Goal: Task Accomplishment & Management: Manage account settings

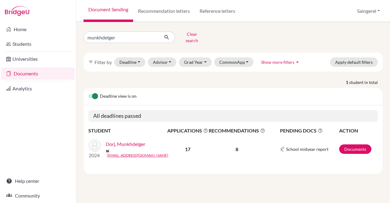
click at [139, 142] on link "Dorj, Munkhdelger" at bounding box center [126, 143] width 40 height 7
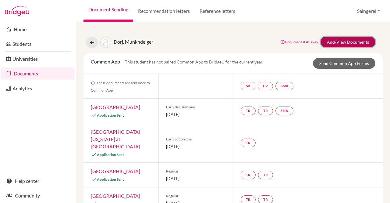
click at [323, 44] on link "Add/View Documents" at bounding box center [348, 42] width 55 height 11
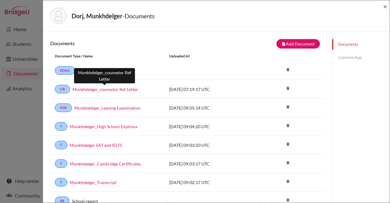
click at [132, 89] on link "Munkhdelger_counselor Ref Letter" at bounding box center [106, 89] width 66 height 6
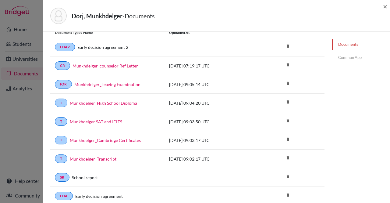
scroll to position [27, 0]
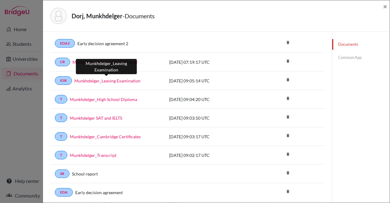
click at [117, 78] on link "Munkhdelger_Leaving Examination" at bounding box center [107, 80] width 66 height 6
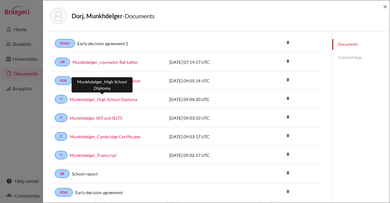
click at [102, 98] on link "Munkhdelger_High School Diploma" at bounding box center [103, 99] width 67 height 6
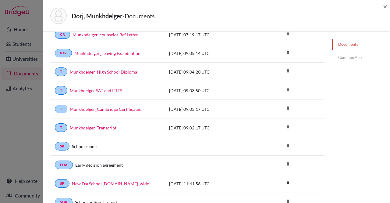
scroll to position [62, 0]
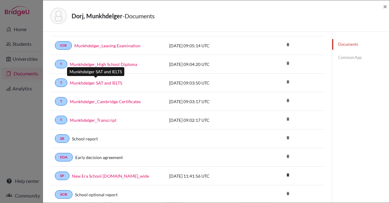
click at [111, 82] on link "Munkhdelger SAT and IELTS" at bounding box center [96, 83] width 52 height 6
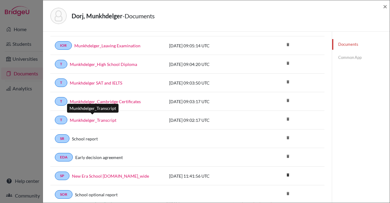
click at [109, 118] on link "Munkhdelger_Transcript" at bounding box center [93, 120] width 47 height 6
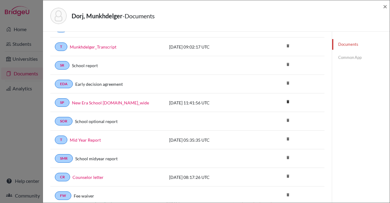
scroll to position [138, 0]
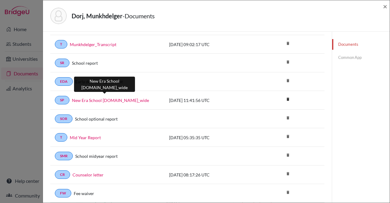
click at [120, 98] on link "New Era School Profile.school_wide" at bounding box center [110, 100] width 77 height 6
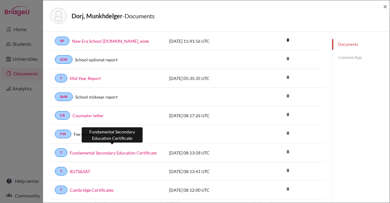
scroll to position [206, 0]
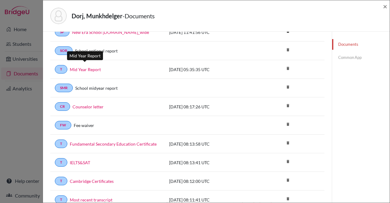
click at [90, 66] on link "Mid Year Report" at bounding box center [85, 69] width 31 height 6
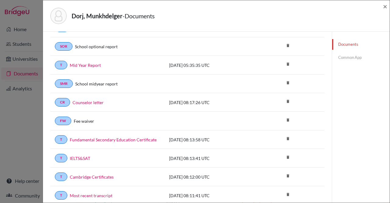
scroll to position [237, 0]
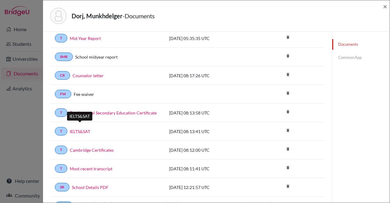
click at [81, 128] on link "IELTS&SAT" at bounding box center [80, 131] width 20 height 6
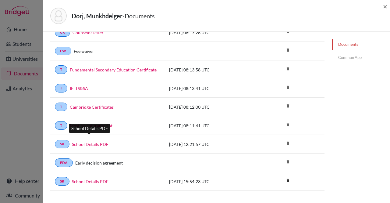
click at [102, 141] on link "School Details PDF" at bounding box center [90, 144] width 37 height 6
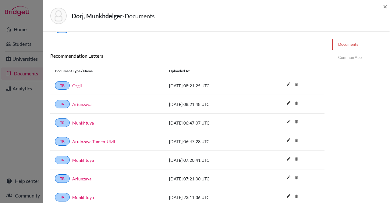
scroll to position [467, 0]
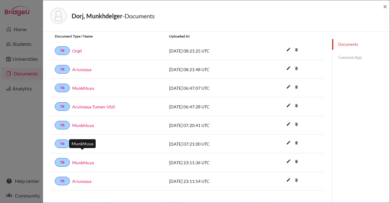
click at [86, 159] on link "Munkhtuya" at bounding box center [83, 162] width 22 height 6
click at [83, 178] on link "Ariunzaya" at bounding box center [81, 181] width 19 height 6
click at [35, 60] on div "Dorj, Munkhdelger - Documents × Documents note_add Add Document Document type C…" at bounding box center [195, 101] width 390 height 203
click at [23, 43] on div "Dorj, Munkhdelger - Documents × Documents note_add Add Document Document type C…" at bounding box center [195, 101] width 390 height 203
click at [351, 57] on link "Common App" at bounding box center [361, 57] width 58 height 11
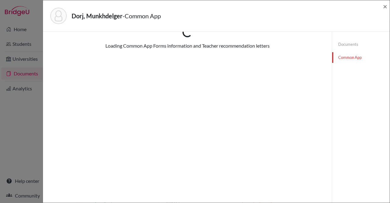
scroll to position [229, 0]
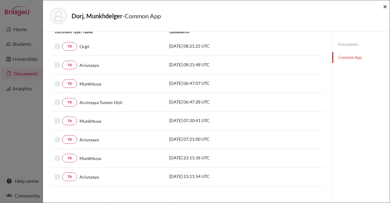
click at [386, 8] on span "×" at bounding box center [385, 6] width 4 height 9
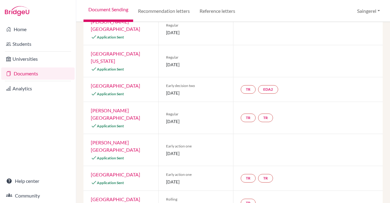
scroll to position [349, 0]
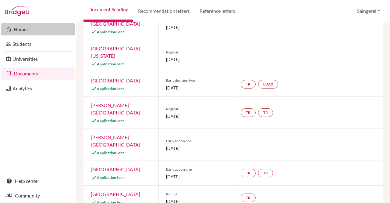
click at [25, 30] on link "Home" at bounding box center [37, 29] width 73 height 12
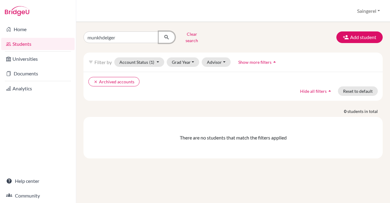
click at [163, 34] on button "submit" at bounding box center [167, 37] width 16 height 12
click at [109, 77] on button "clear Archived accounts" at bounding box center [113, 81] width 51 height 9
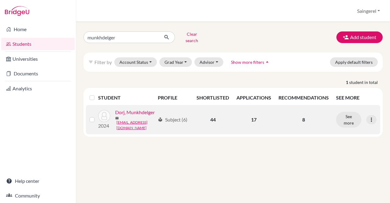
click at [115, 116] on link "Dorj, Munkhdelger" at bounding box center [135, 112] width 40 height 7
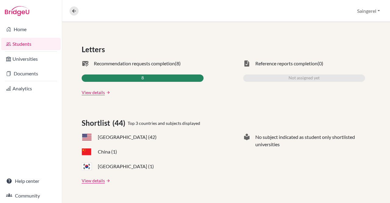
scroll to position [176, 0]
click at [93, 91] on link "View details" at bounding box center [93, 92] width 23 height 6
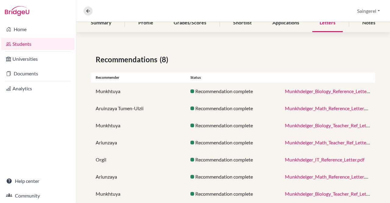
scroll to position [84, 0]
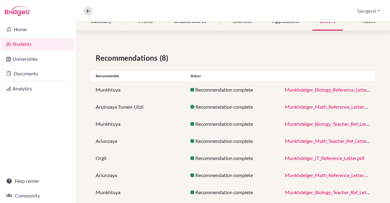
click at [294, 157] on link "Munkhdelger_IT_Reference_Letter.pdf" at bounding box center [325, 158] width 80 height 6
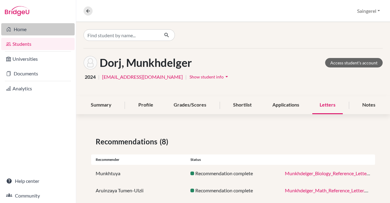
click at [43, 28] on link "Home" at bounding box center [37, 29] width 73 height 12
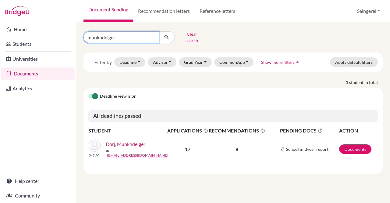
click at [151, 36] on input "munkhdelger" at bounding box center [122, 37] width 76 height 12
type input "buyantugs"
click button "submit" at bounding box center [167, 37] width 16 height 12
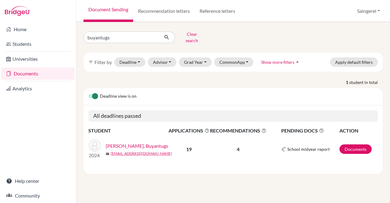
click at [124, 142] on link "Nyamsamdan, Buyantugs" at bounding box center [137, 145] width 63 height 7
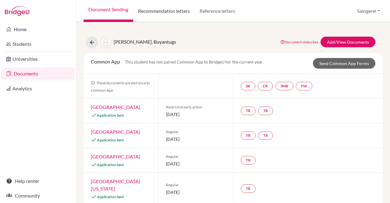
click at [164, 19] on link "Recommendation letters" at bounding box center [164, 11] width 62 height 22
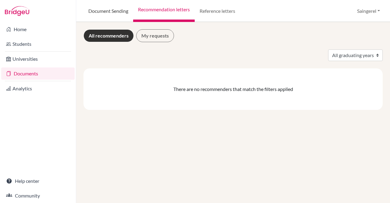
click at [114, 10] on link "Document Sending" at bounding box center [109, 11] width 50 height 22
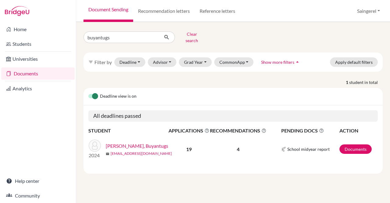
click at [141, 151] on link "[EMAIL_ADDRESS][DOMAIN_NAME]" at bounding box center [141, 153] width 61 height 5
click at [128, 142] on link "[PERSON_NAME], Buyantugs" at bounding box center [137, 145] width 63 height 7
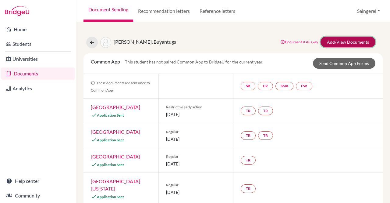
click at [338, 42] on link "Add/View Documents" at bounding box center [348, 42] width 55 height 11
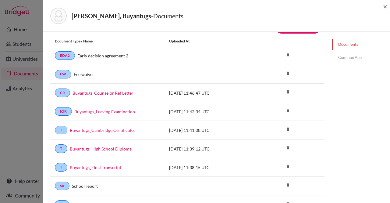
scroll to position [22, 0]
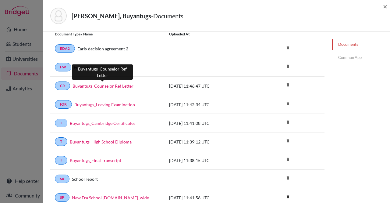
click at [115, 83] on link "Buyantugs_Counselor Ref Letter" at bounding box center [103, 86] width 61 height 6
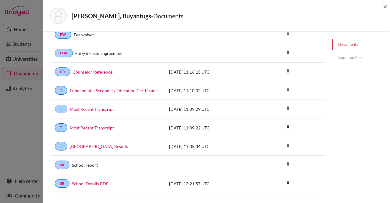
scroll to position [260, 0]
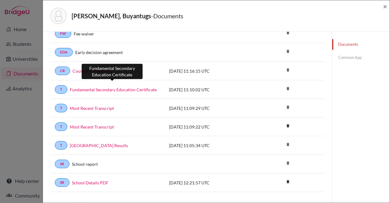
click at [115, 86] on link "Fundamental Secondary Education Certificate" at bounding box center [113, 89] width 87 height 6
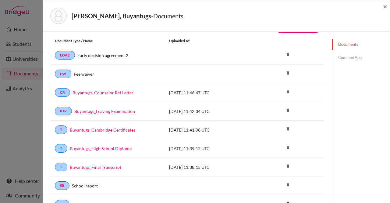
scroll to position [10, 0]
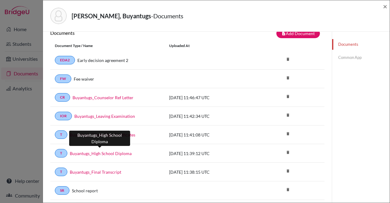
click at [114, 152] on link "Buyantugs_High School Diploma" at bounding box center [101, 153] width 62 height 6
